Goal: Navigation & Orientation: Find specific page/section

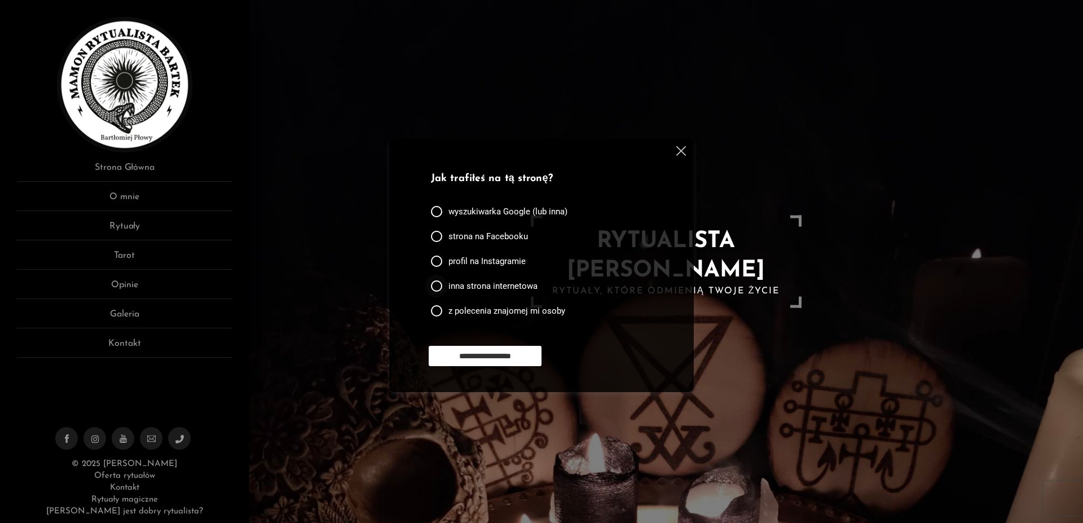
click at [518, 285] on span "inna strona internetowa" at bounding box center [492, 285] width 89 height 11
click at [523, 356] on input "**********" at bounding box center [485, 356] width 113 height 20
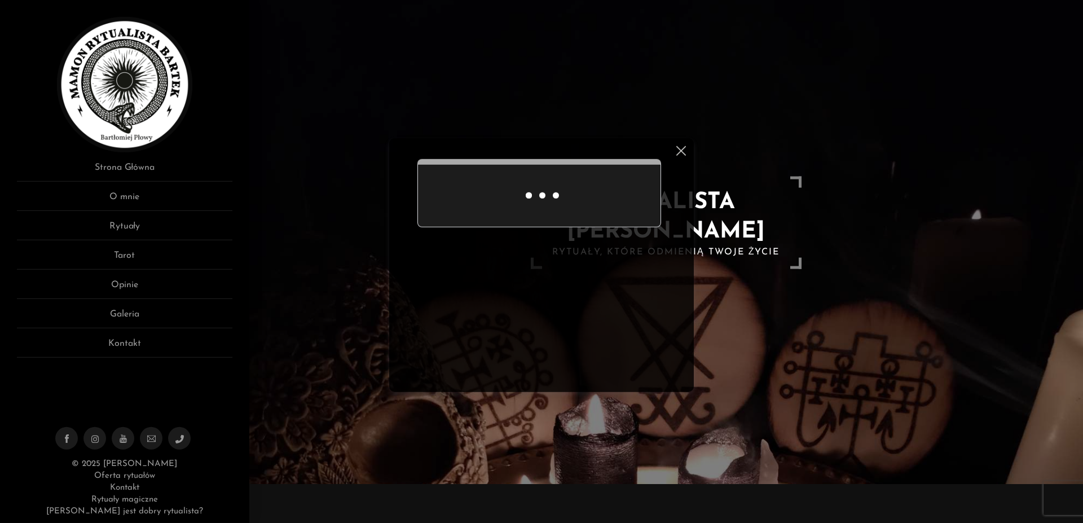
scroll to position [39, 0]
click at [679, 152] on img at bounding box center [681, 151] width 10 height 10
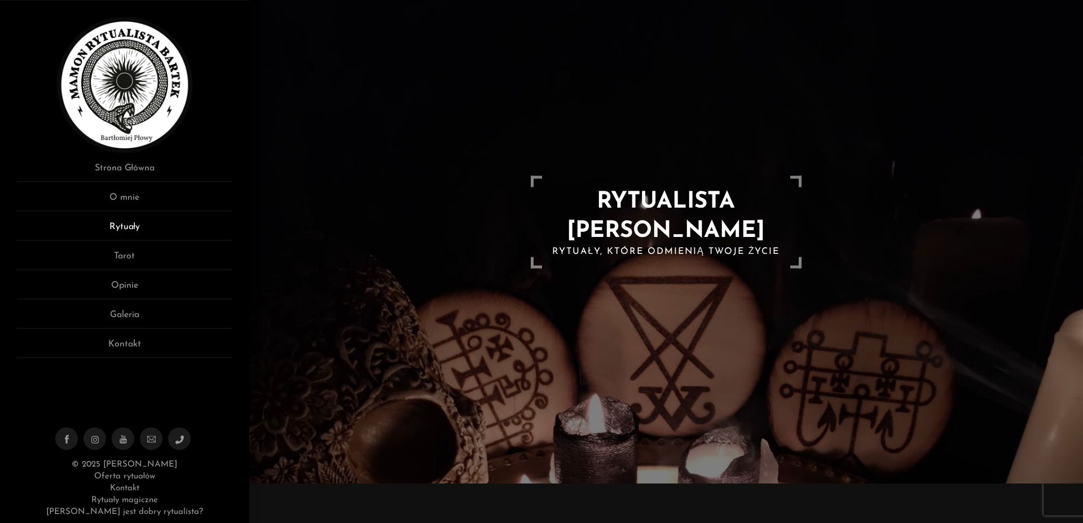
click at [113, 223] on link "Rytuały" at bounding box center [124, 229] width 215 height 21
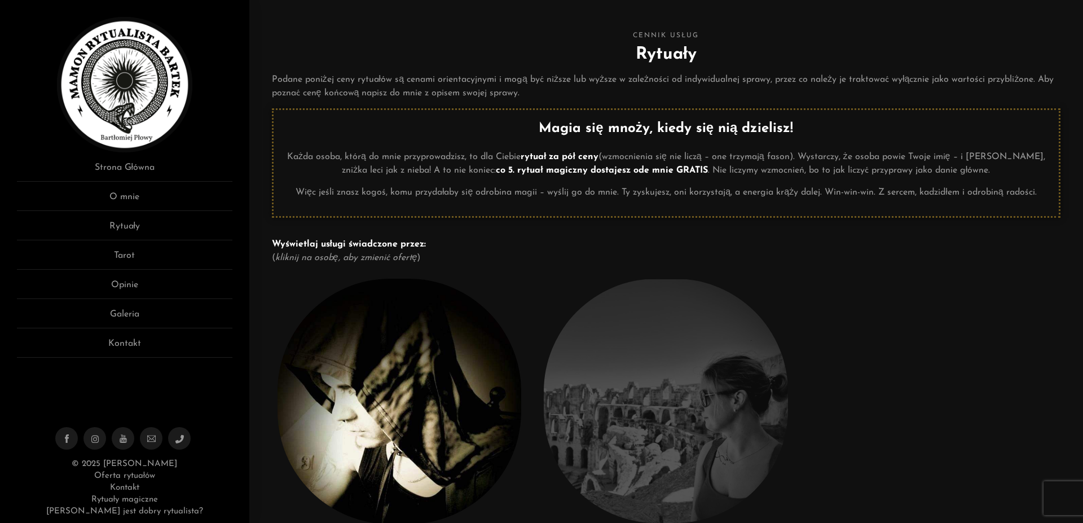
scroll to position [115, 0]
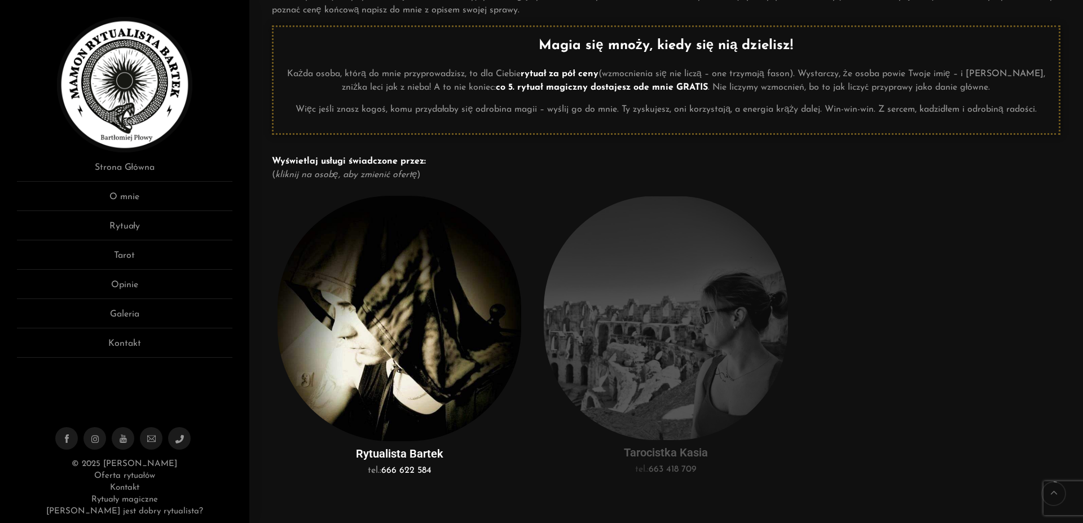
click at [397, 365] on img at bounding box center [399, 318] width 244 height 245
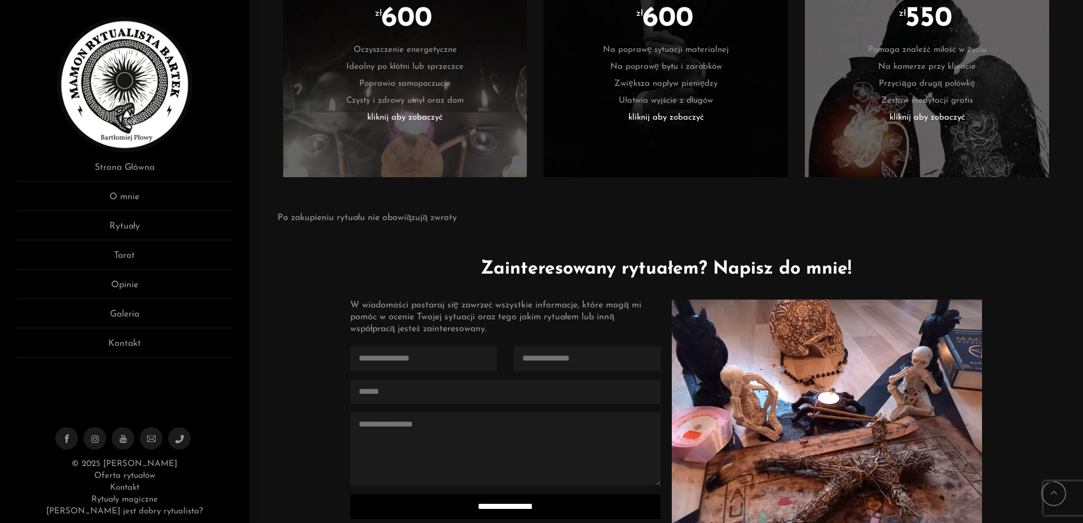
scroll to position [2531, 0]
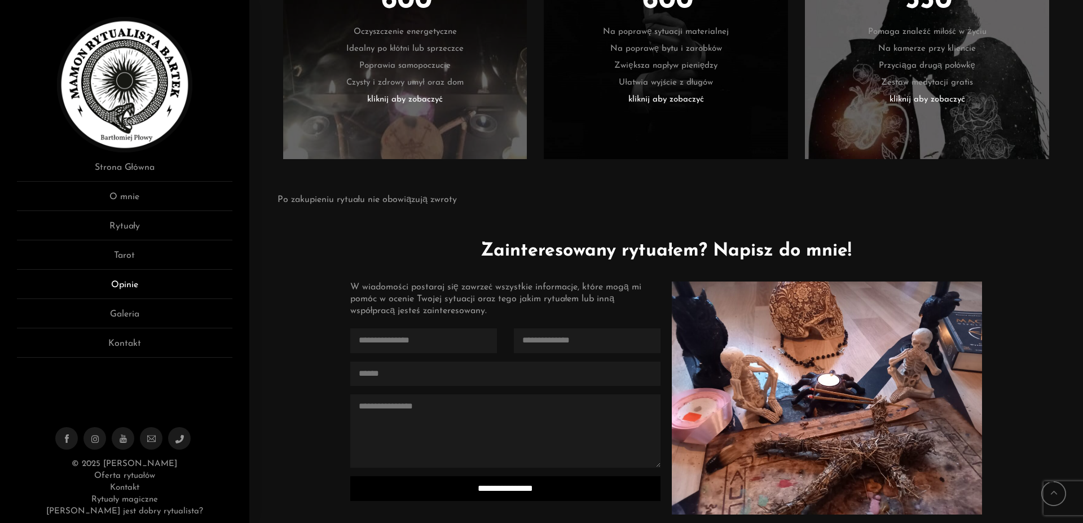
click at [116, 284] on link "Opinie" at bounding box center [124, 288] width 215 height 21
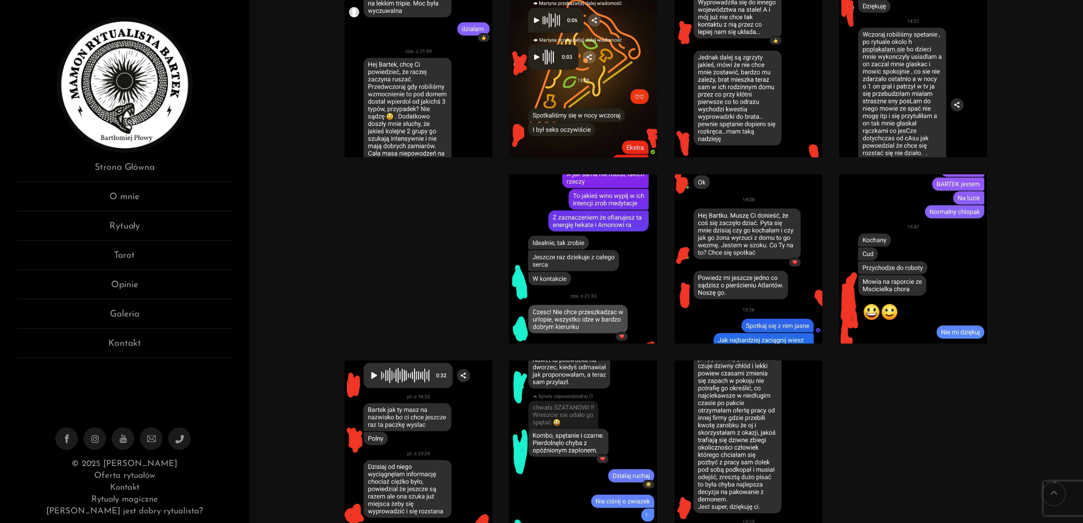
scroll to position [518, 0]
